Goal: Transaction & Acquisition: Purchase product/service

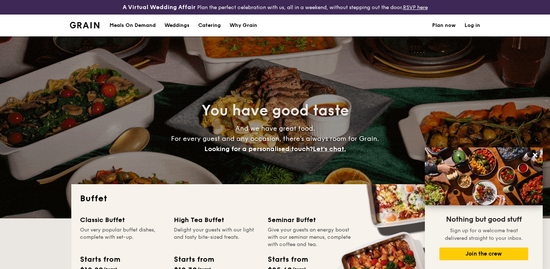
select select
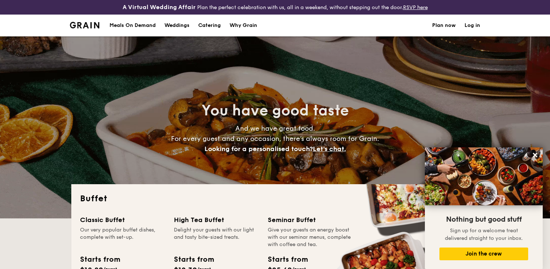
click at [135, 23] on div "Meals On Demand" at bounding box center [132, 26] width 46 height 22
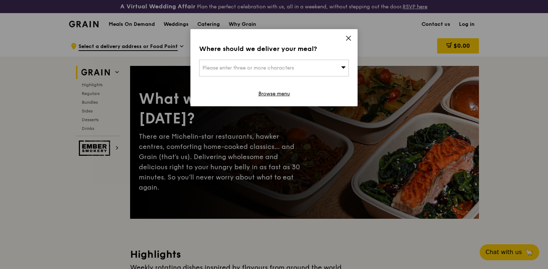
click at [250, 68] on span "Please enter three or more characters" at bounding box center [249, 68] width 92 height 6
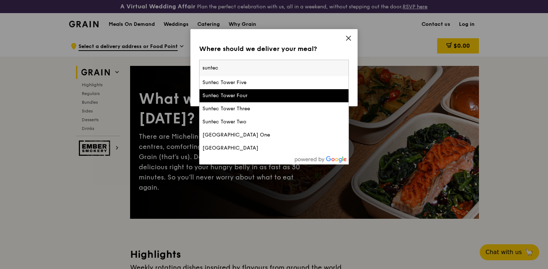
type input "suntec"
click at [220, 95] on div "Suntec Tower Four" at bounding box center [257, 95] width 108 height 7
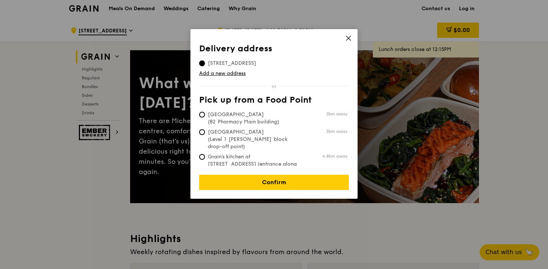
scroll to position [21, 0]
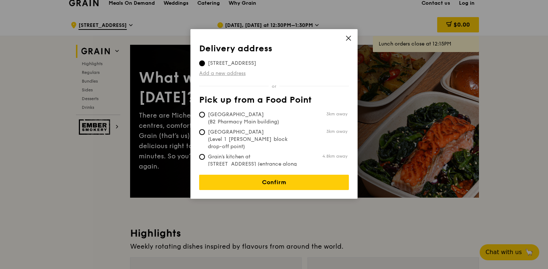
click at [229, 75] on link "Add a new address" at bounding box center [274, 73] width 150 height 7
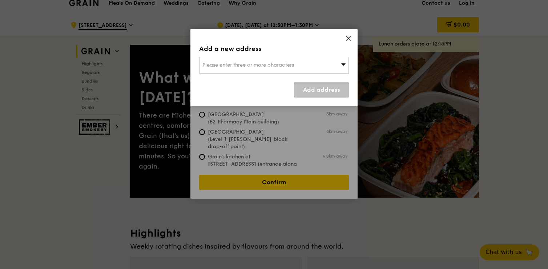
click at [351, 38] on icon at bounding box center [348, 38] width 7 height 7
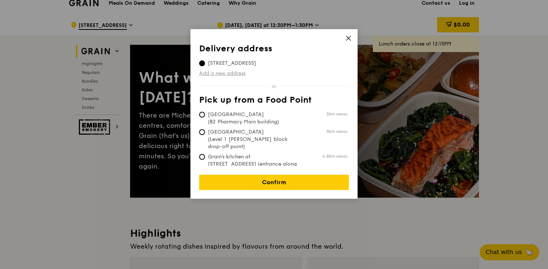
click at [236, 76] on link "Add a new address" at bounding box center [274, 73] width 150 height 7
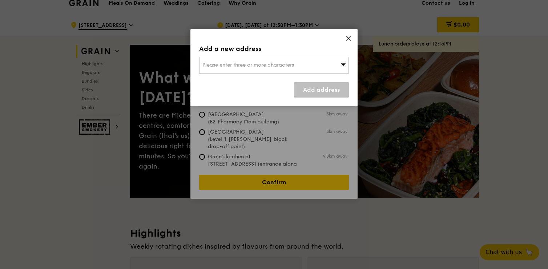
click at [240, 69] on div "Please enter three or more characters" at bounding box center [274, 65] width 150 height 17
click at [347, 36] on icon at bounding box center [349, 38] width 4 height 4
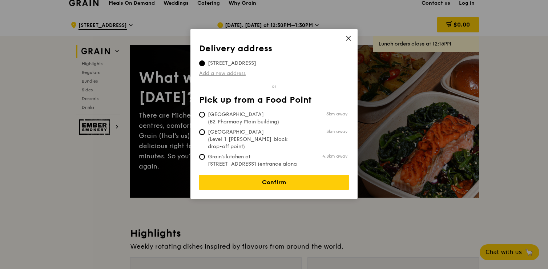
click at [231, 75] on link "Add a new address" at bounding box center [274, 73] width 150 height 7
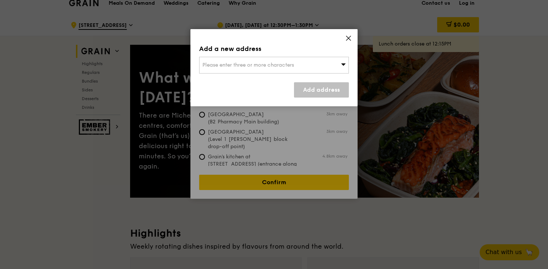
click at [244, 66] on span "Please enter three or more characters" at bounding box center [249, 65] width 92 height 6
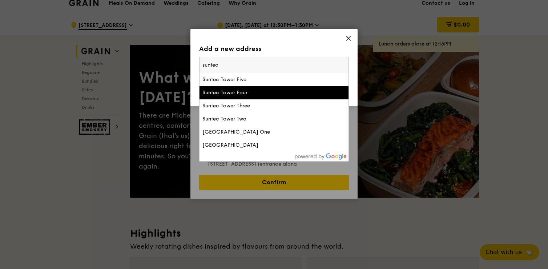
type input "suntec"
click at [253, 96] on div "Suntec Tower Four" at bounding box center [257, 92] width 108 height 7
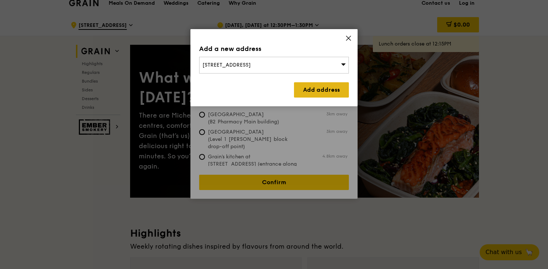
click at [326, 93] on link "Add address" at bounding box center [321, 89] width 55 height 15
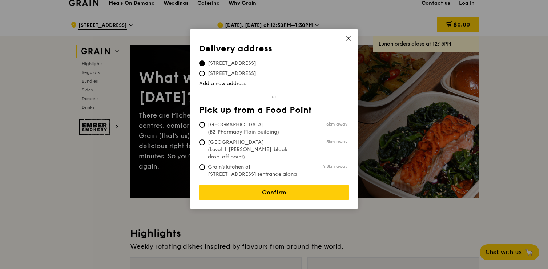
click at [265, 74] on span "6 Temasek Boulevard, 038986" at bounding box center [232, 73] width 66 height 7
click at [205, 74] on input "6 Temasek Boulevard, 038986" at bounding box center [202, 74] width 6 height 6
radio input "true"
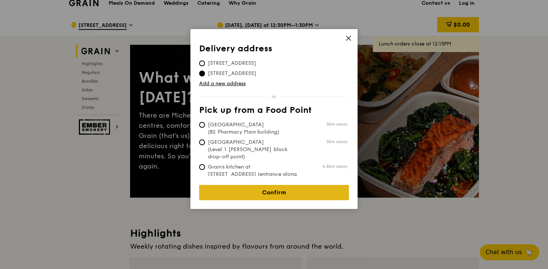
click at [241, 185] on link "Confirm" at bounding box center [274, 192] width 150 height 15
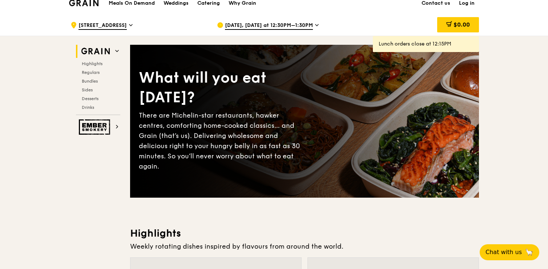
click at [261, 27] on span "Sep 29, Today at 12:30PM–1:30PM" at bounding box center [269, 26] width 88 height 8
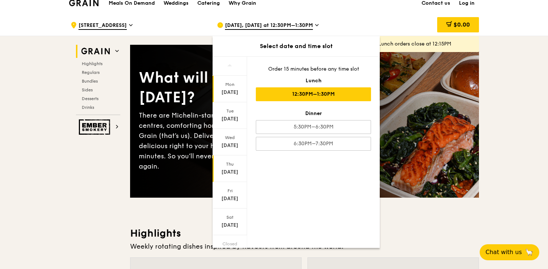
click at [229, 166] on div "Thu" at bounding box center [230, 164] width 32 height 6
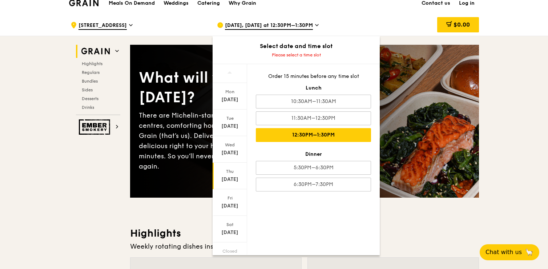
click at [304, 139] on div "12:30PM–1:30PM" at bounding box center [313, 135] width 115 height 14
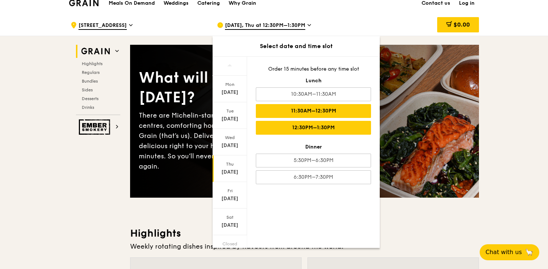
click at [319, 113] on div "11:30AM–12:30PM" at bounding box center [313, 111] width 115 height 14
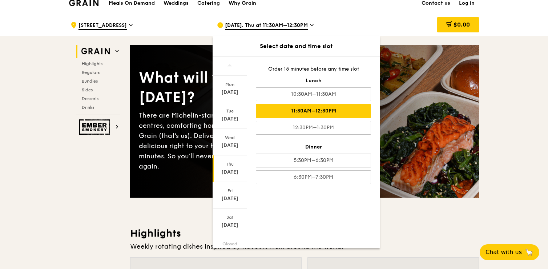
click at [229, 167] on div "Thu Oct 2" at bounding box center [230, 168] width 35 height 27
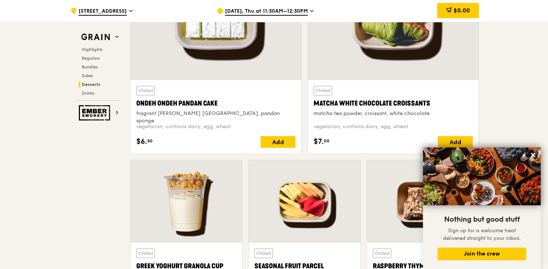
scroll to position [2201, 0]
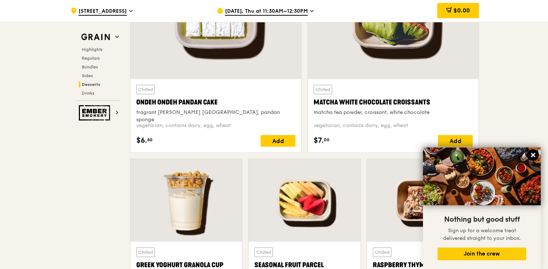
click at [532, 155] on icon at bounding box center [533, 155] width 7 height 7
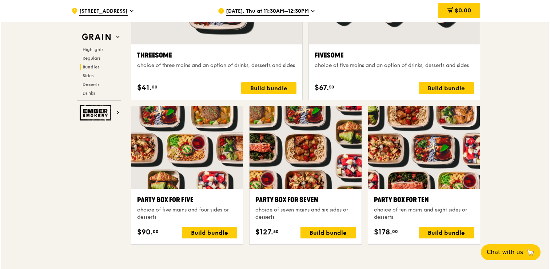
scroll to position [1386, 0]
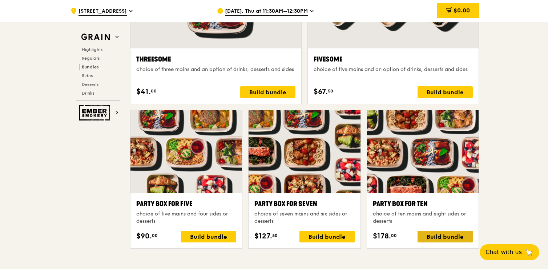
click at [434, 238] on div "Build bundle" at bounding box center [445, 237] width 55 height 12
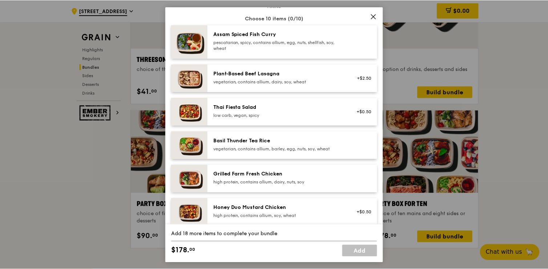
scroll to position [54, 0]
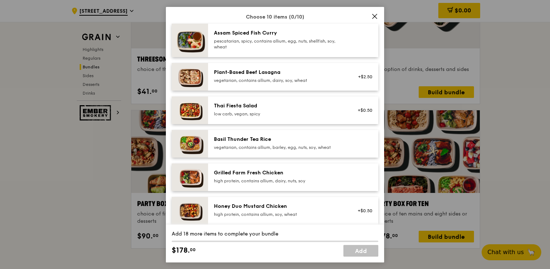
click at [372, 16] on icon at bounding box center [374, 16] width 7 height 7
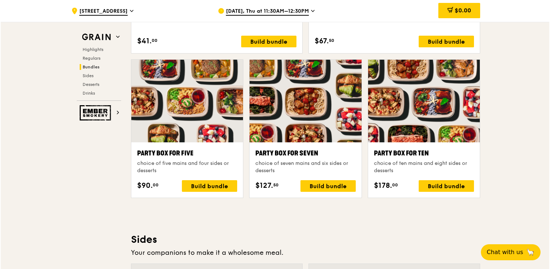
scroll to position [1449, 0]
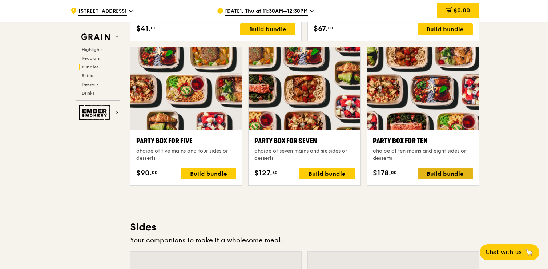
click at [449, 170] on div "Build bundle" at bounding box center [445, 174] width 55 height 12
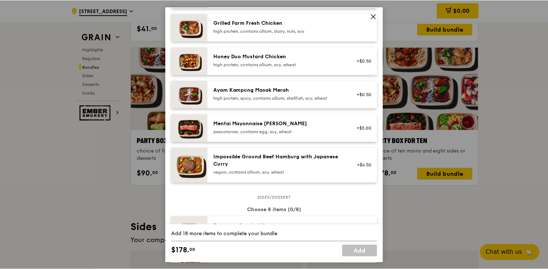
scroll to position [223, 0]
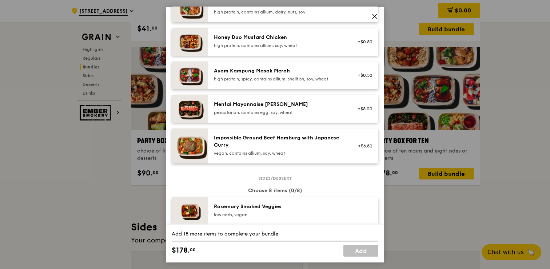
click at [375, 14] on icon at bounding box center [374, 16] width 7 height 7
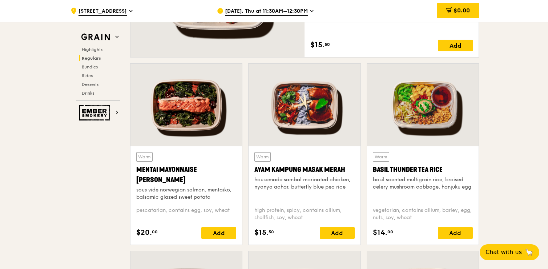
scroll to position [630, 0]
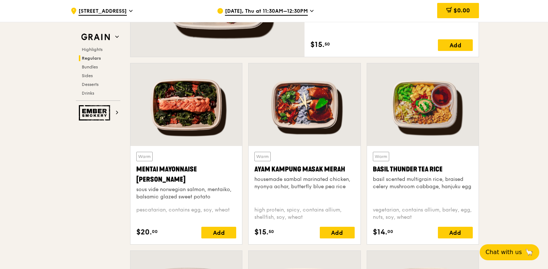
click at [312, 187] on div "housemade sambal marinated chicken, nyonya achar, butterfly blue pea rice" at bounding box center [305, 183] width 100 height 15
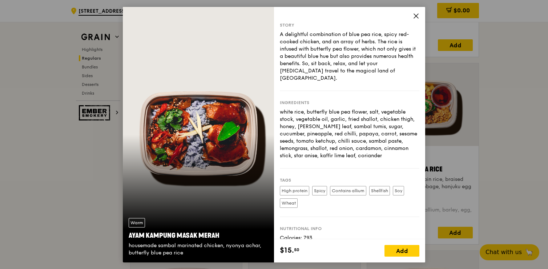
click at [414, 17] on icon at bounding box center [416, 15] width 7 height 7
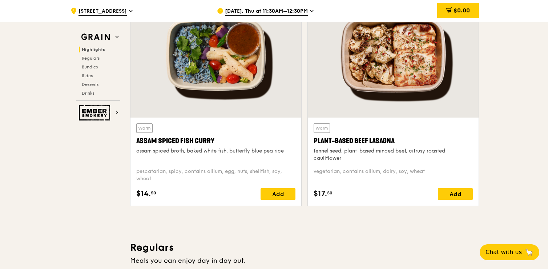
scroll to position [234, 0]
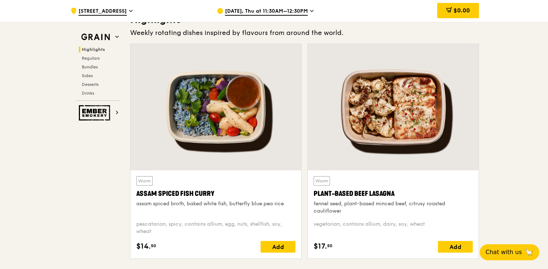
click at [236, 197] on div "Assam Spiced Fish Curry" at bounding box center [215, 193] width 159 height 10
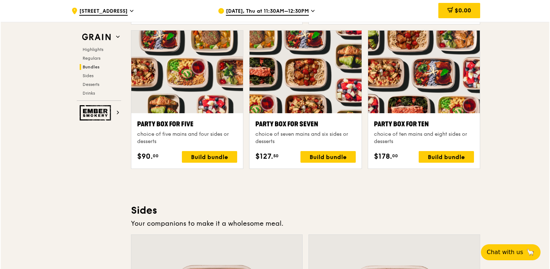
scroll to position [1457, 0]
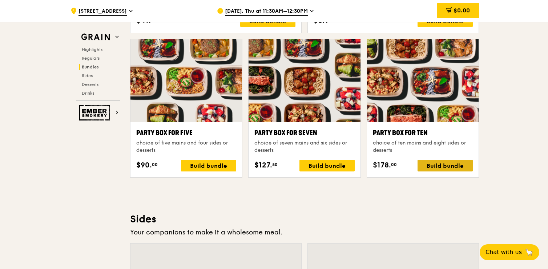
click at [435, 167] on div "Build bundle" at bounding box center [445, 166] width 55 height 12
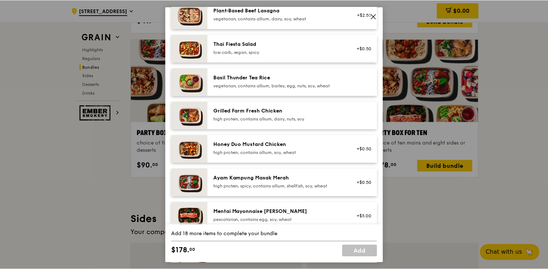
scroll to position [0, 0]
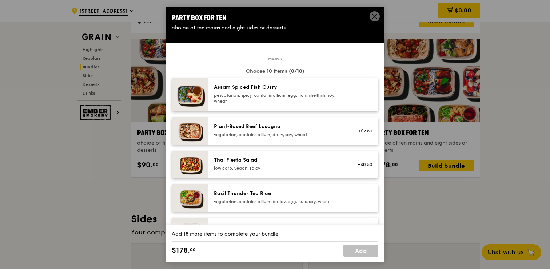
click at [373, 15] on icon at bounding box center [374, 16] width 4 height 4
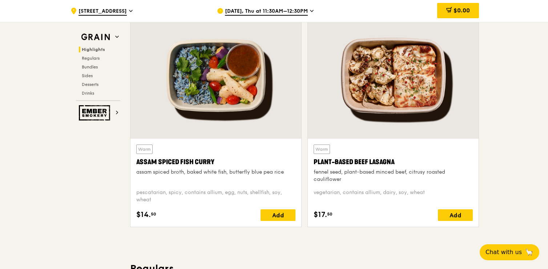
scroll to position [265, 0]
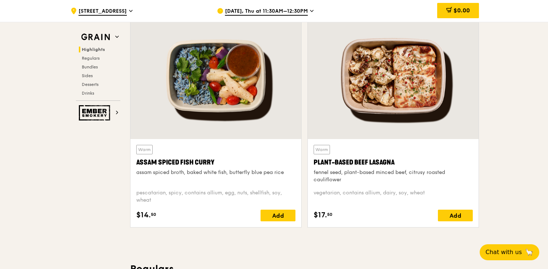
click at [263, 155] on div "Warm Assam Spiced Fish Curry assam spiced broth, baked white fish, butterfly bl…" at bounding box center [215, 164] width 159 height 39
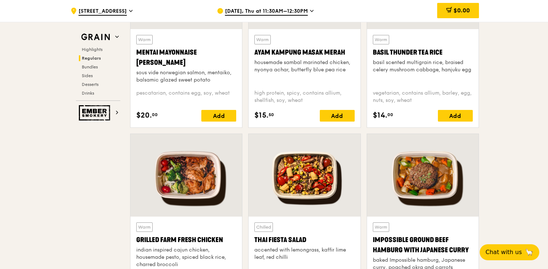
scroll to position [816, 0]
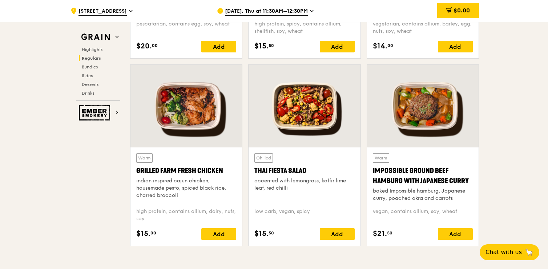
click at [307, 146] on div at bounding box center [305, 106] width 112 height 83
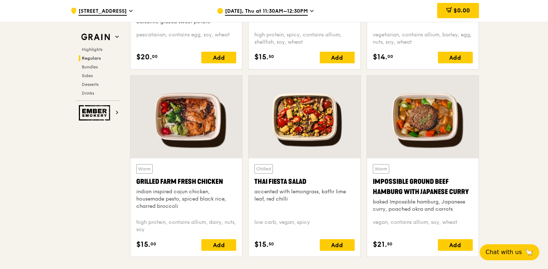
scroll to position [816, 0]
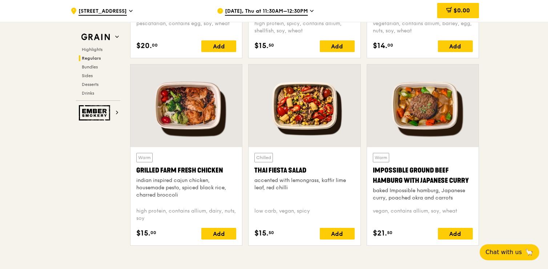
click at [320, 178] on div "accented with lemongrass, kaffir lime leaf, red chilli" at bounding box center [305, 184] width 100 height 15
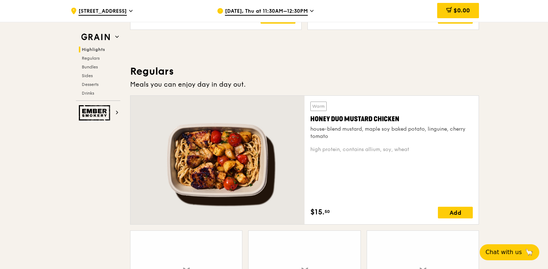
scroll to position [503, 0]
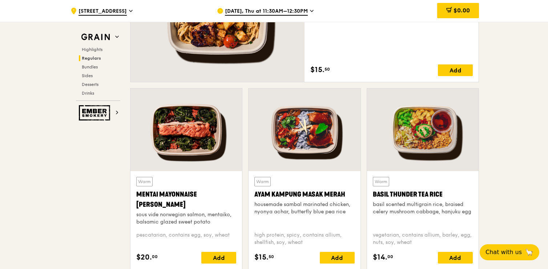
scroll to position [612, 0]
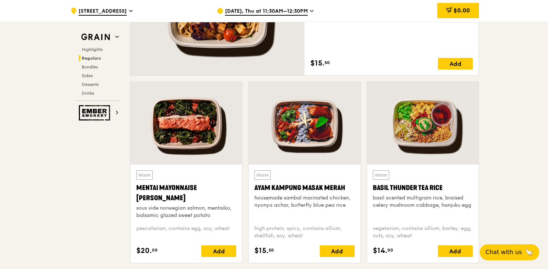
click at [403, 133] on div at bounding box center [423, 123] width 112 height 83
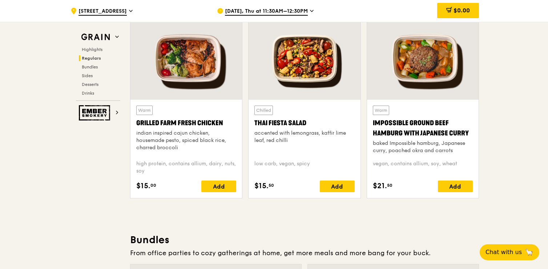
scroll to position [859, 0]
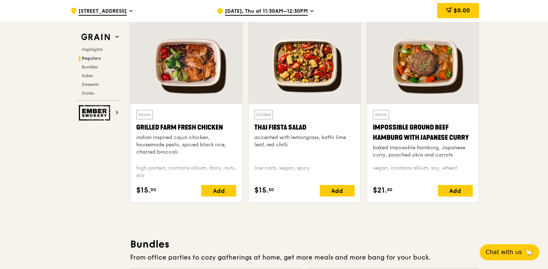
click at [205, 79] on div at bounding box center [187, 62] width 112 height 83
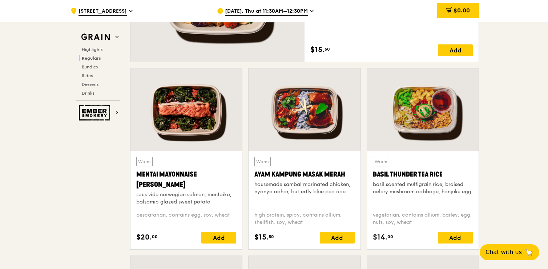
scroll to position [624, 0]
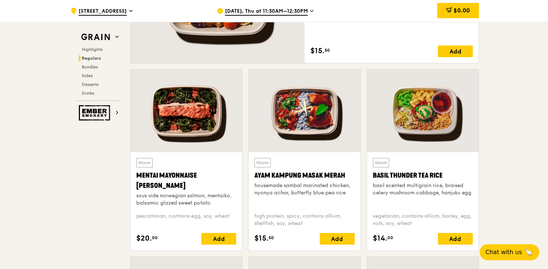
click at [384, 105] on div at bounding box center [423, 110] width 112 height 83
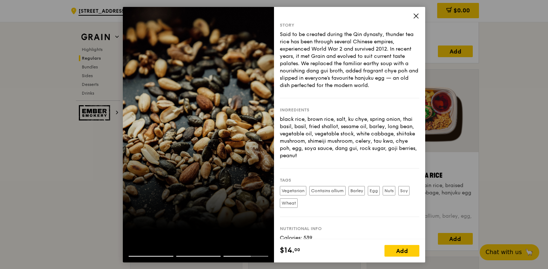
click at [164, 203] on div at bounding box center [198, 134] width 151 height 255
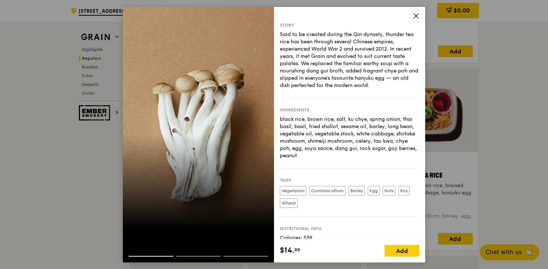
click at [164, 203] on div at bounding box center [198, 134] width 151 height 255
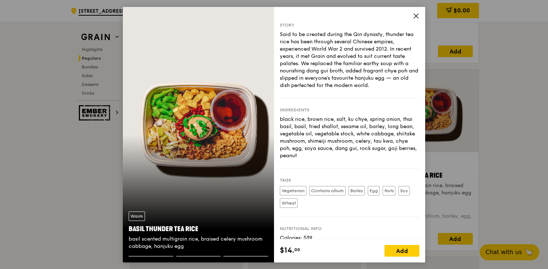
click at [164, 203] on div "Warm Basil Thunder Tea [PERSON_NAME] scented multigrain rice, braised celery mu…" at bounding box center [198, 134] width 151 height 255
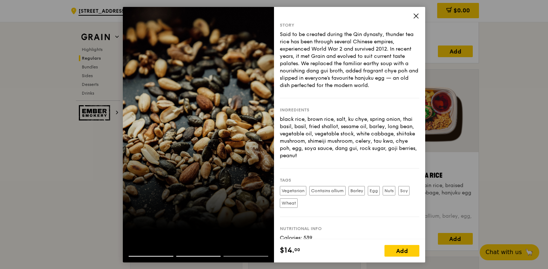
click at [164, 203] on div at bounding box center [198, 134] width 151 height 255
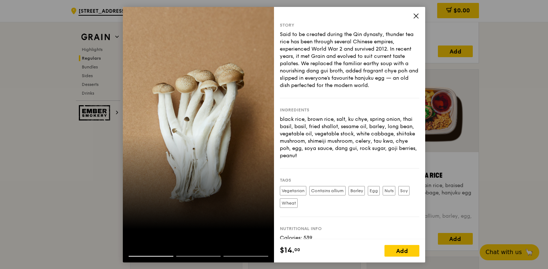
click at [164, 203] on div at bounding box center [198, 134] width 151 height 255
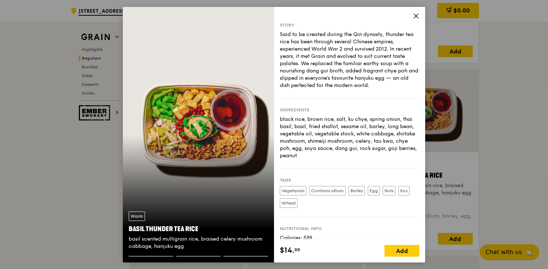
click at [164, 203] on div "Warm Basil Thunder Tea [PERSON_NAME] scented multigrain rice, braised celery mu…" at bounding box center [198, 134] width 151 height 255
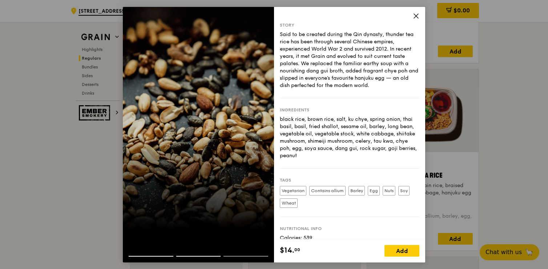
click at [164, 203] on div at bounding box center [198, 134] width 151 height 255
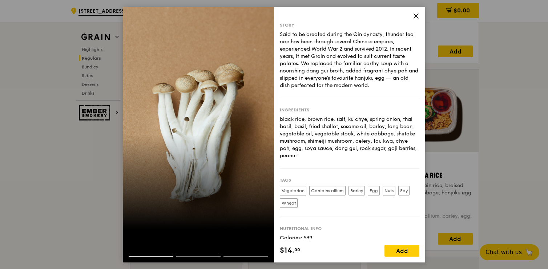
click at [164, 203] on div at bounding box center [198, 134] width 151 height 255
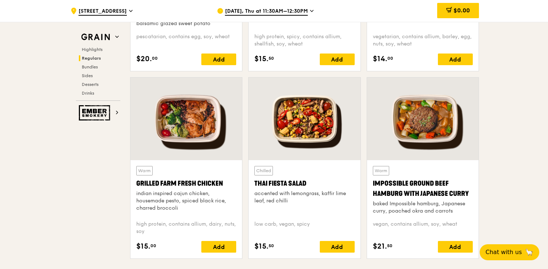
scroll to position [809, 0]
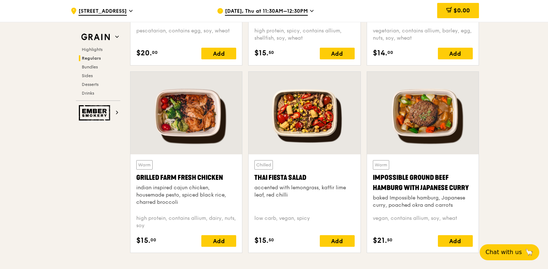
click at [173, 184] on div "indian inspired cajun chicken, housemade pesto, spiced black rice, charred broc…" at bounding box center [186, 195] width 100 height 22
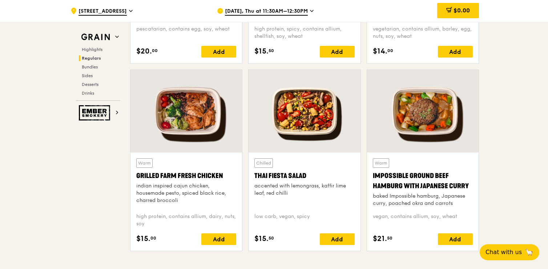
scroll to position [810, 0]
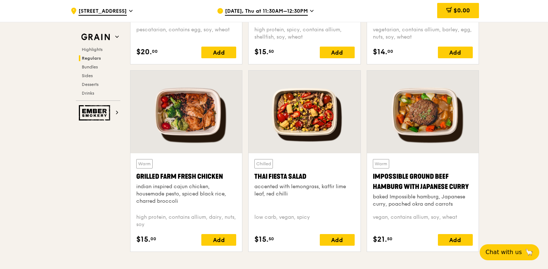
click at [288, 137] on div at bounding box center [305, 112] width 112 height 83
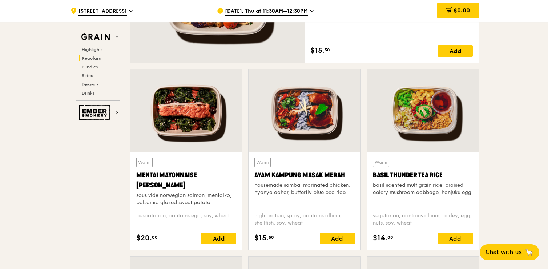
scroll to position [626, 0]
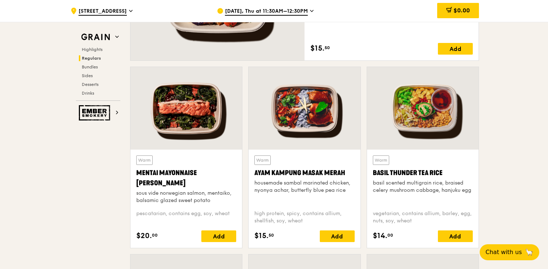
click at [312, 176] on div "Ayam Kampung Masak Merah" at bounding box center [305, 173] width 100 height 10
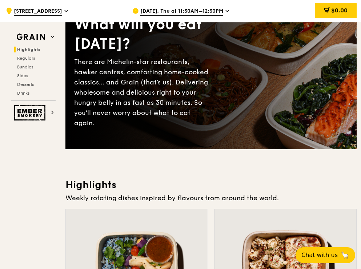
scroll to position [0, 0]
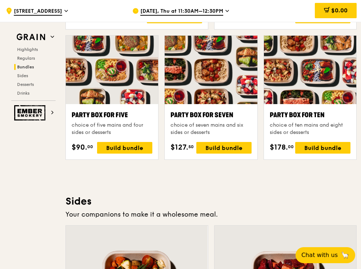
click at [348, 103] on div at bounding box center [310, 70] width 92 height 68
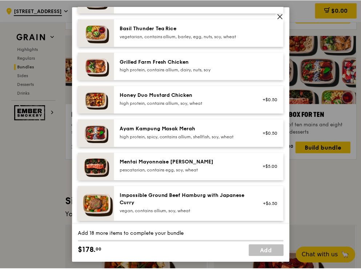
scroll to position [144, 0]
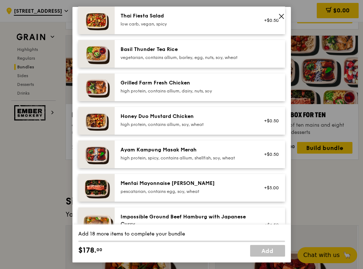
click at [281, 11] on span at bounding box center [281, 16] width 10 height 10
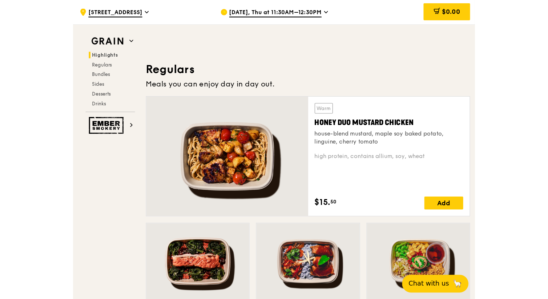
scroll to position [456, 0]
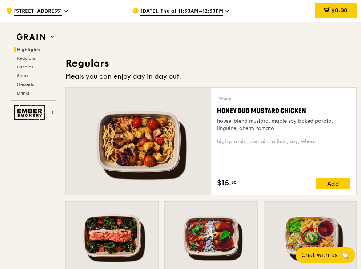
click at [177, 159] on div at bounding box center [138, 141] width 145 height 107
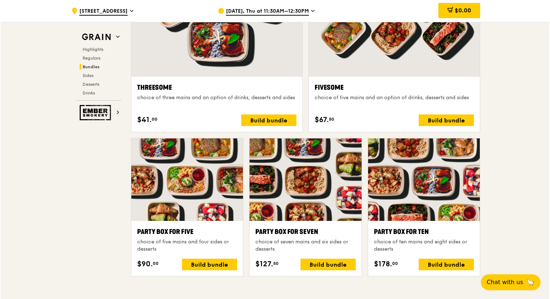
scroll to position [1379, 0]
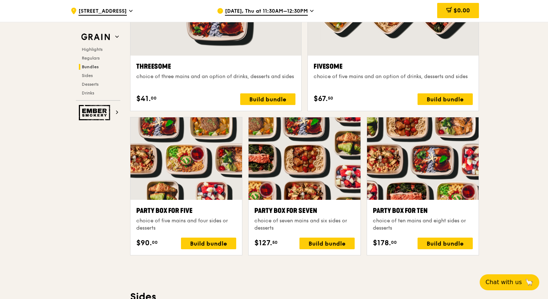
click at [420, 197] on div at bounding box center [423, 158] width 112 height 83
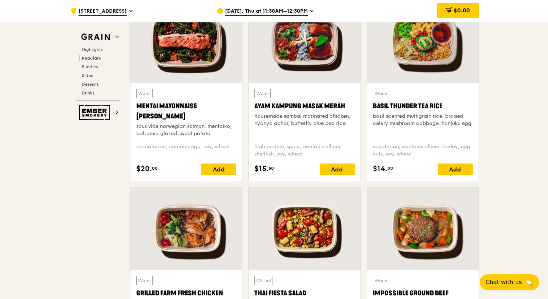
scroll to position [700, 0]
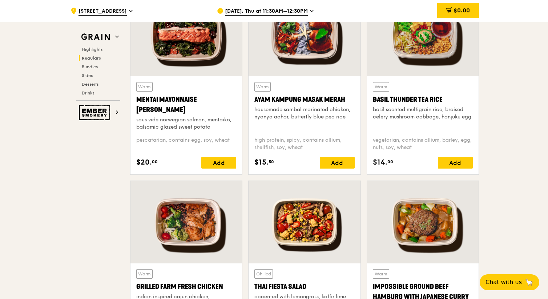
click at [422, 120] on div "basil scented multigrain rice, braised celery mushroom cabbage, hanjuku egg" at bounding box center [423, 113] width 100 height 15
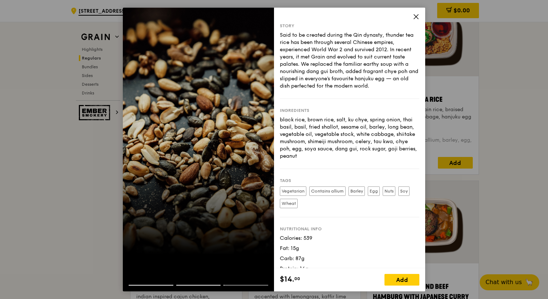
click at [416, 16] on icon at bounding box center [416, 17] width 4 height 4
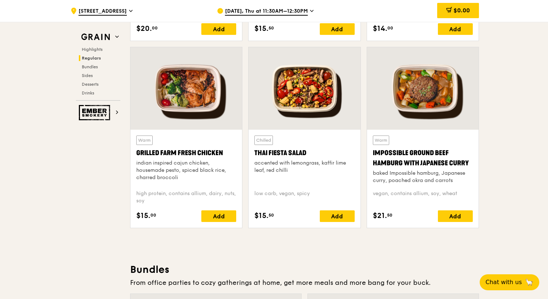
scroll to position [835, 0]
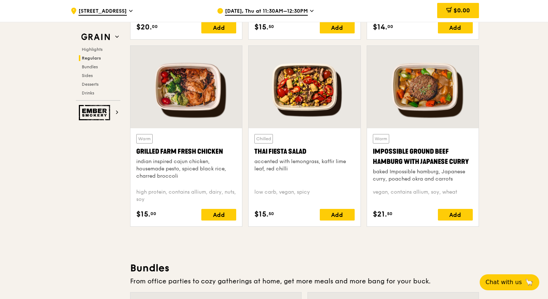
click at [308, 169] on div "accented with lemongrass, kaffir lime leaf, red chilli" at bounding box center [305, 165] width 100 height 15
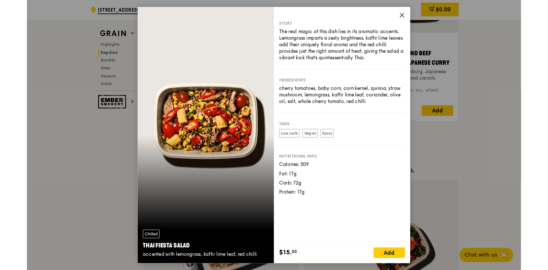
scroll to position [933, 0]
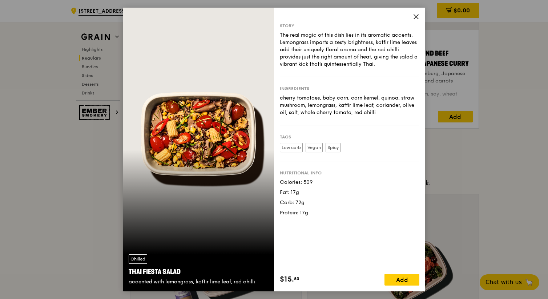
click at [415, 15] on icon at bounding box center [416, 16] width 7 height 7
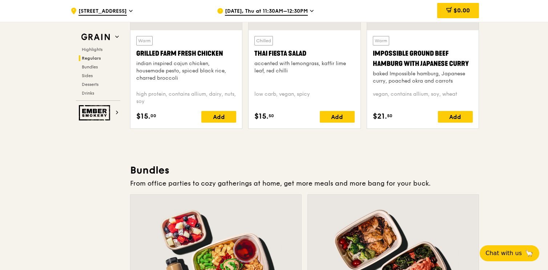
scroll to position [933, 0]
